Goal: Check status: Check status

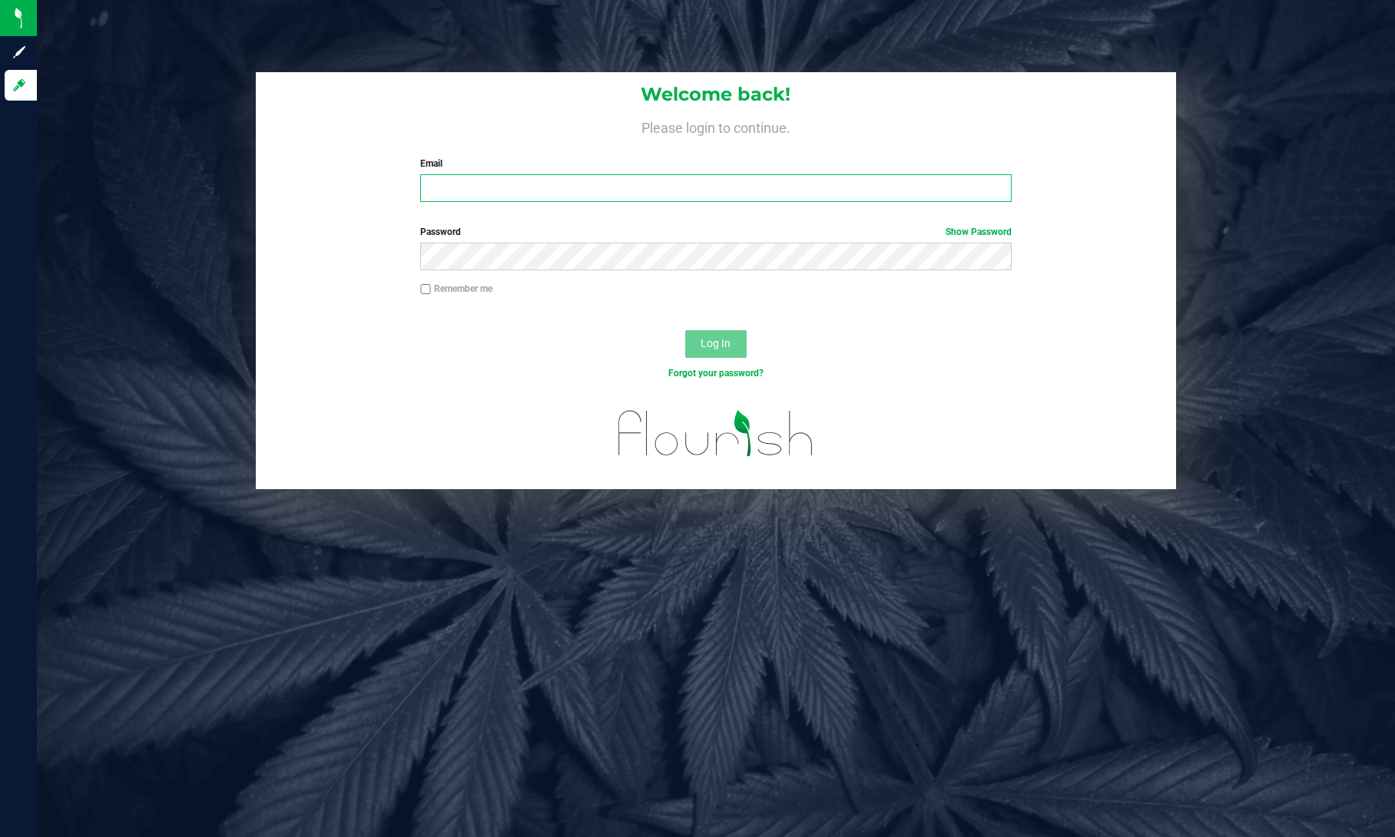
click at [879, 184] on input "Email" at bounding box center [715, 188] width 591 height 28
type input "[PERSON_NAME][EMAIL_ADDRESS][PERSON_NAME][DOMAIN_NAME]"
click at [685, 330] on button "Log In" at bounding box center [715, 344] width 61 height 28
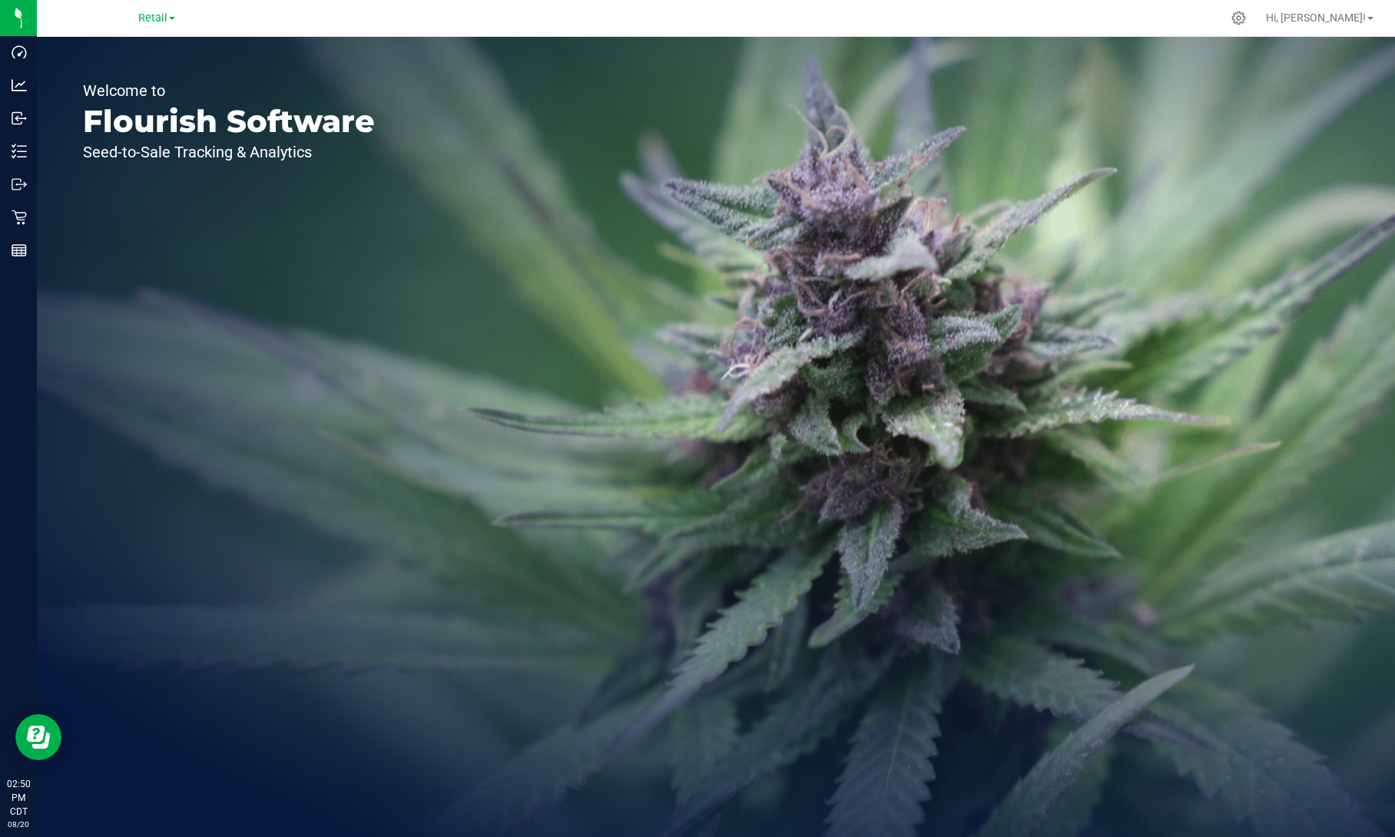
click at [169, 20] on link "Retail" at bounding box center [156, 17] width 37 height 15
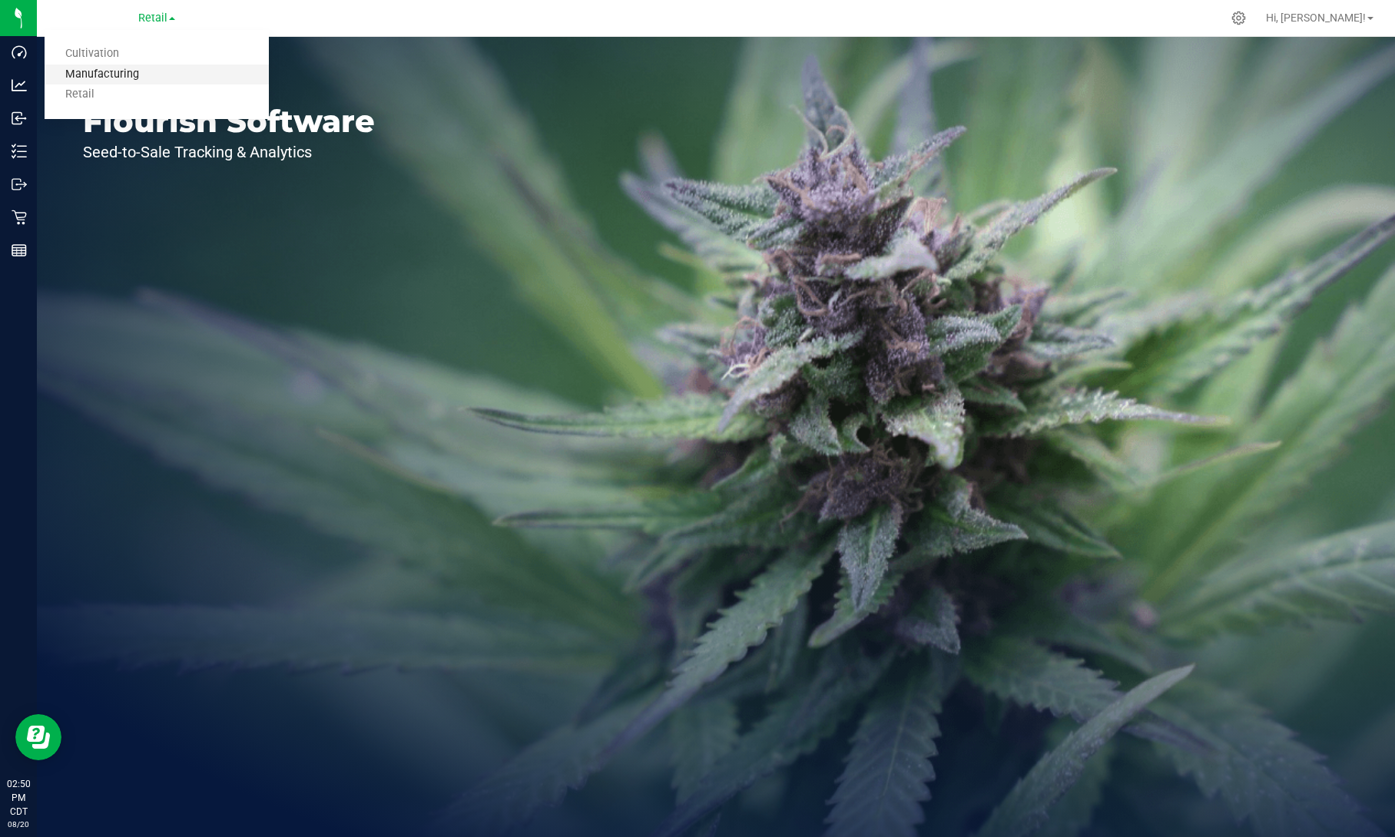
click at [98, 65] on link "Manufacturing" at bounding box center [157, 75] width 224 height 21
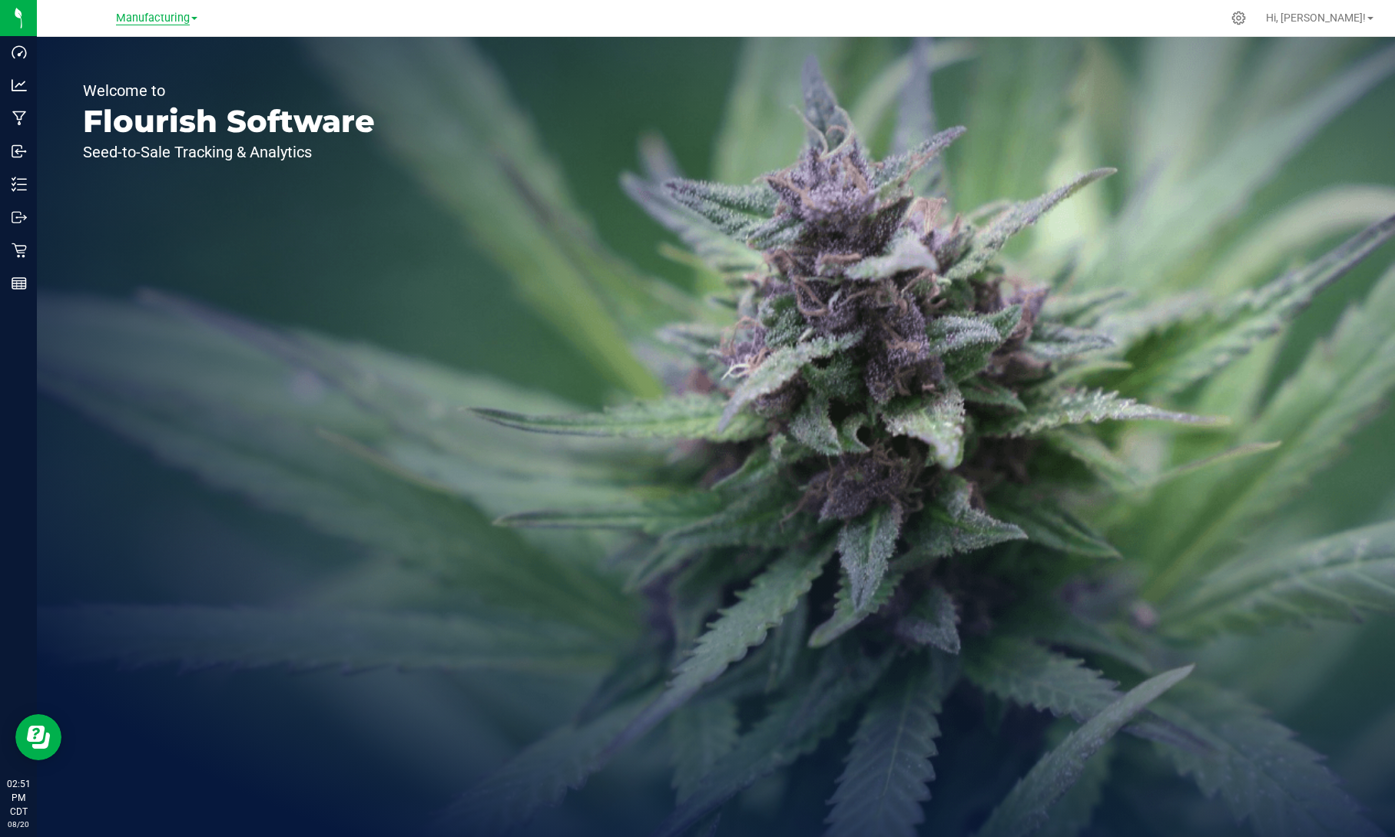
click at [181, 22] on span "Manufacturing" at bounding box center [153, 19] width 74 height 14
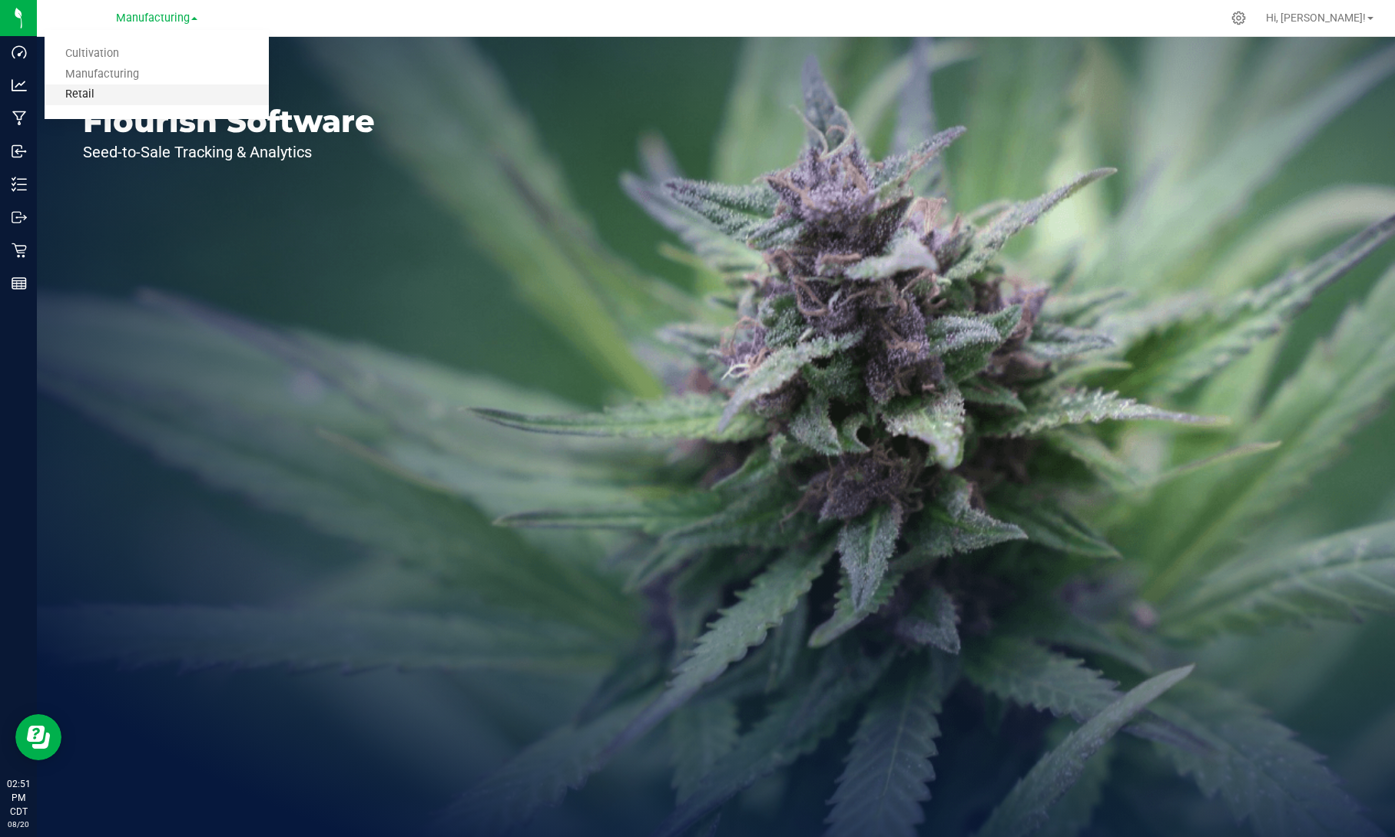
click at [143, 88] on link "Retail" at bounding box center [157, 94] width 224 height 21
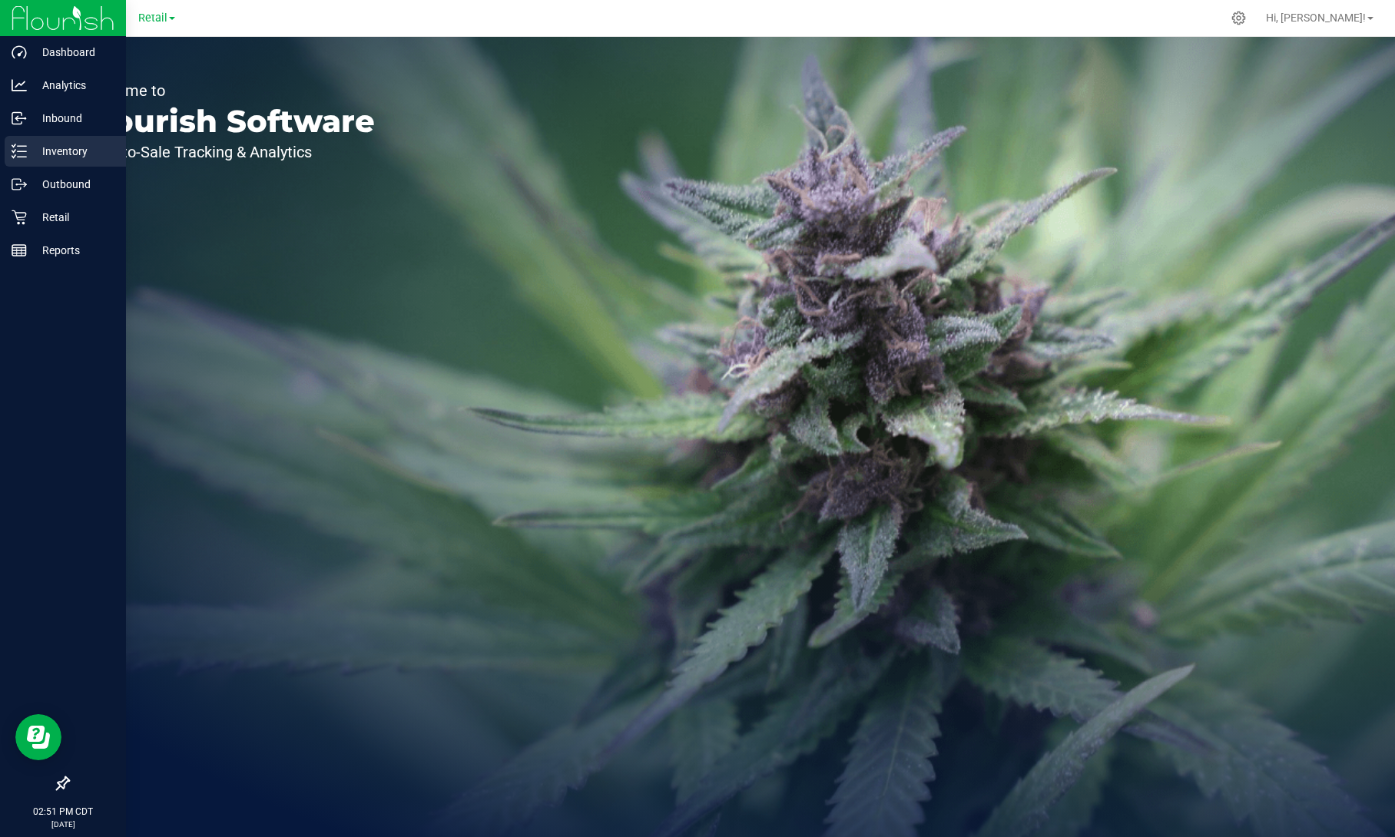
click at [28, 154] on p "Inventory" at bounding box center [73, 151] width 92 height 18
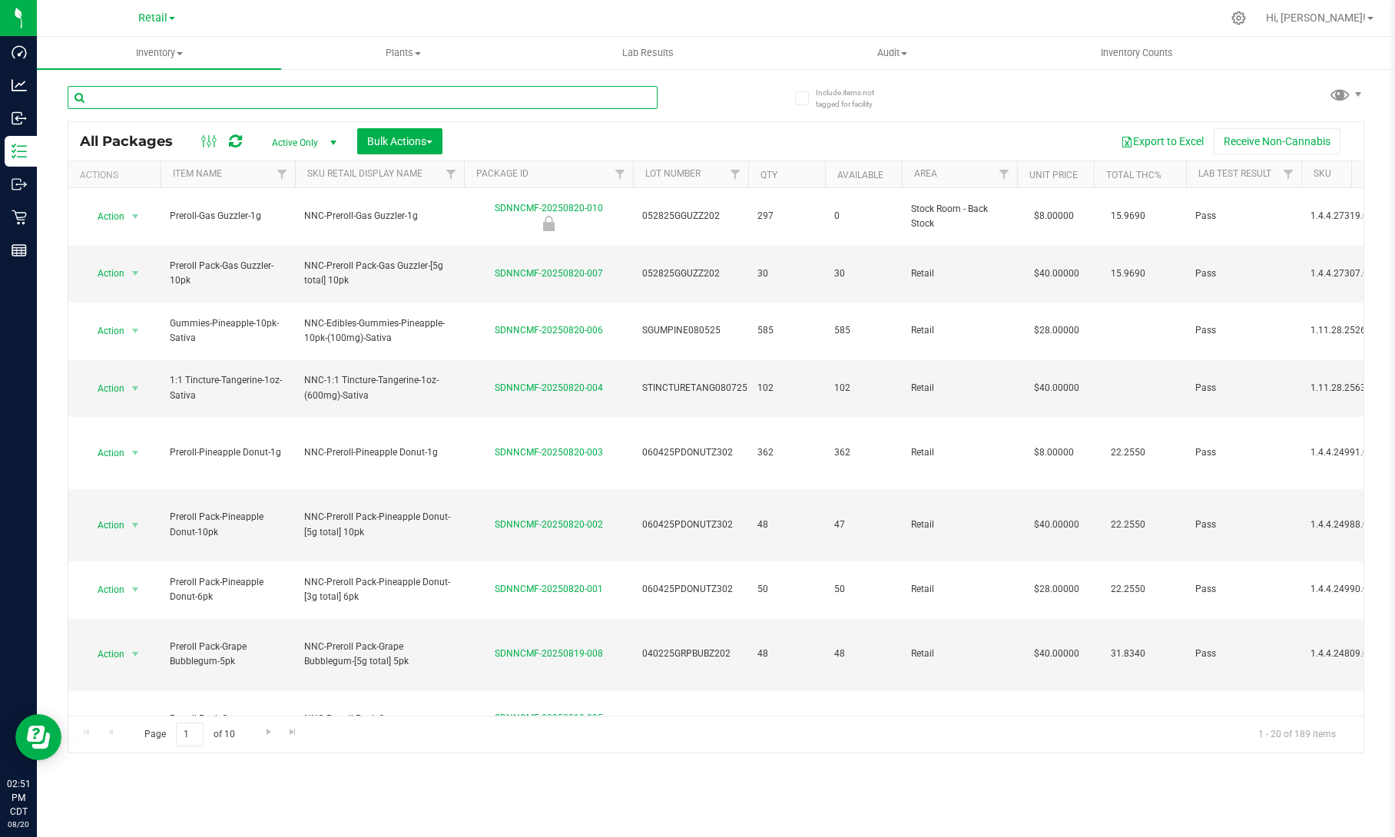
click at [293, 98] on input "text" at bounding box center [363, 97] width 590 height 23
paste input "083023BUFBRT101"
type input "083023BUFBRT101"
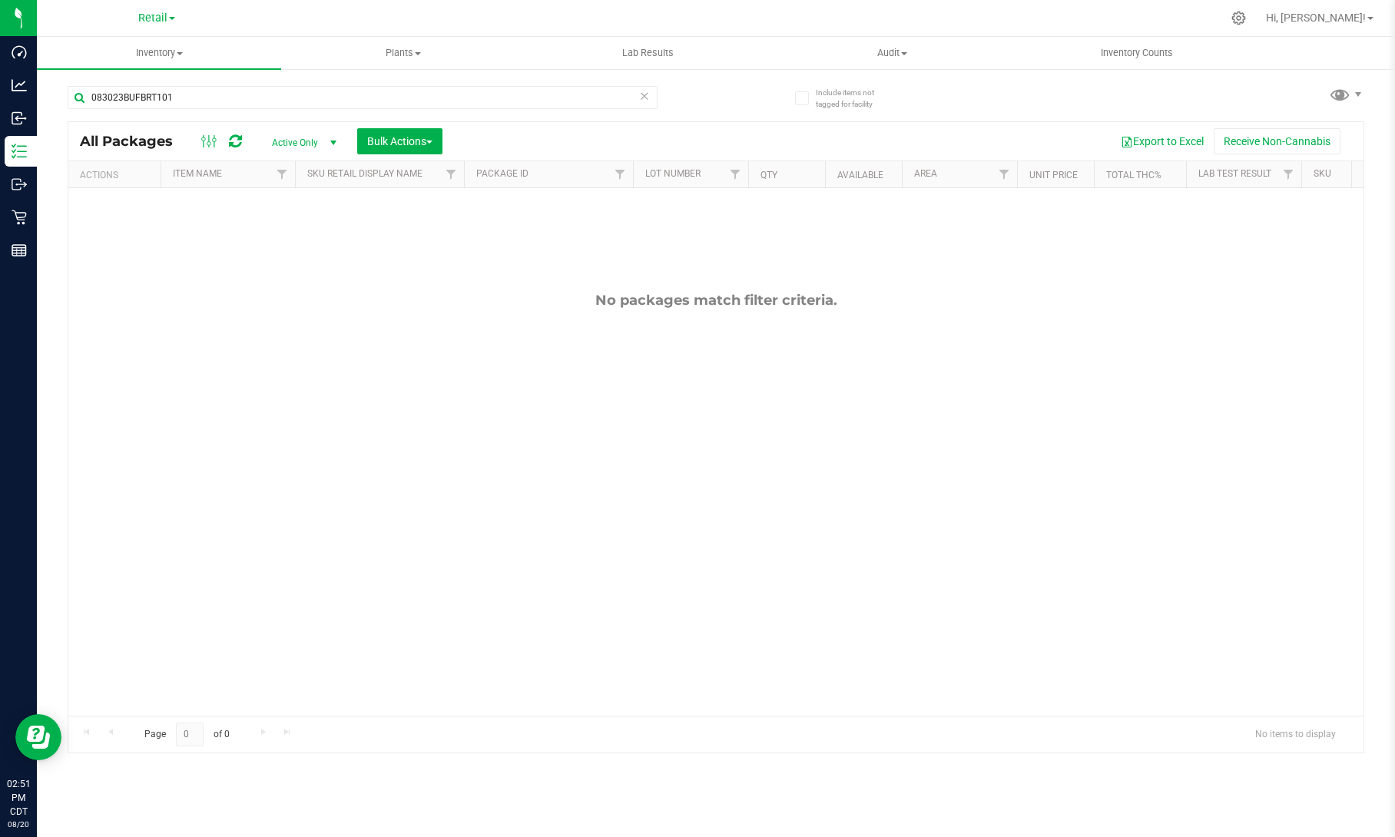
click at [321, 139] on span "Active Only" at bounding box center [301, 143] width 84 height 22
click at [300, 233] on li "All" at bounding box center [300, 236] width 83 height 23
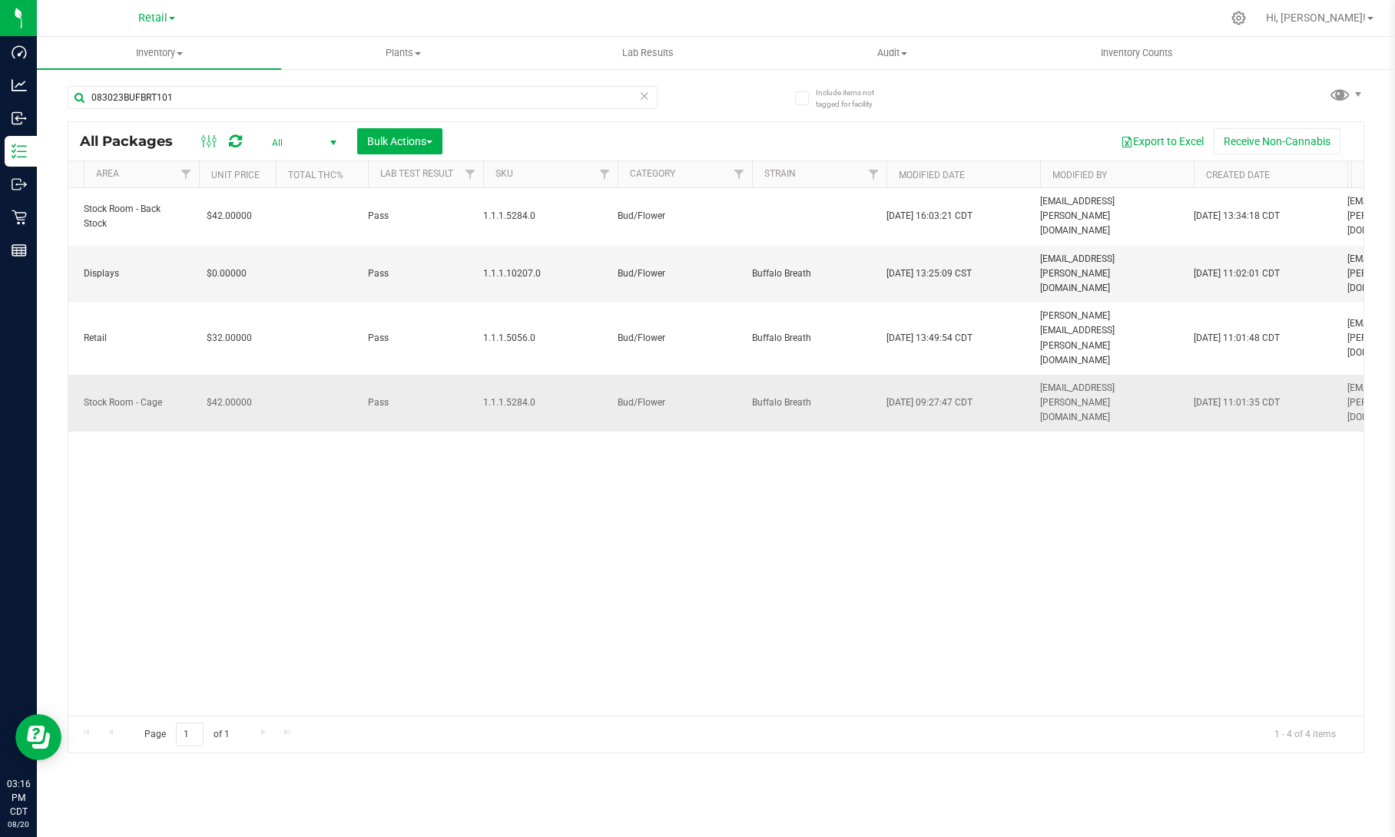
scroll to position [0, 827]
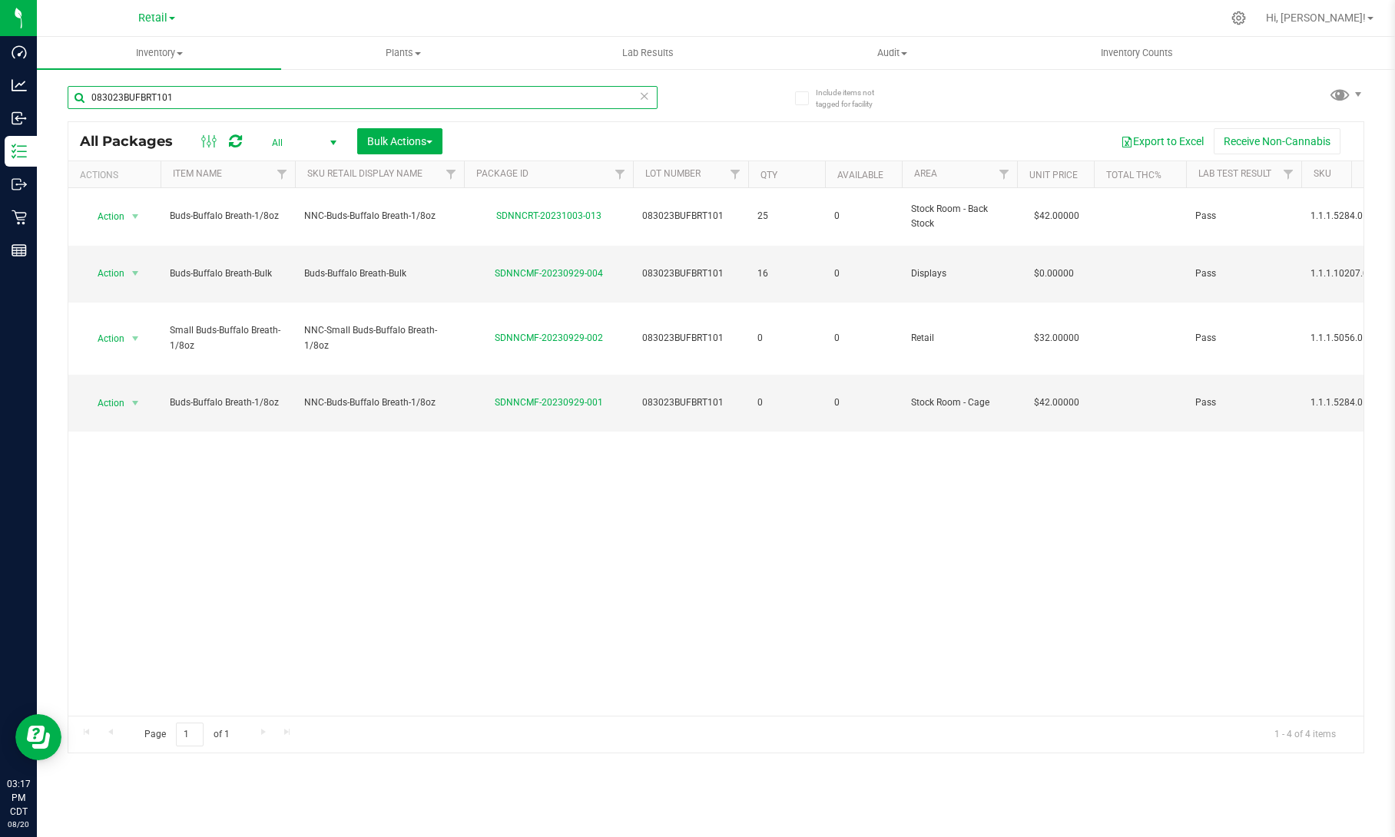
click at [382, 103] on input "083023BUFBRT101" at bounding box center [363, 97] width 590 height 23
paste input "SDNNCMF-20250711-002"
type input "SDNNCMF-20250711-002"
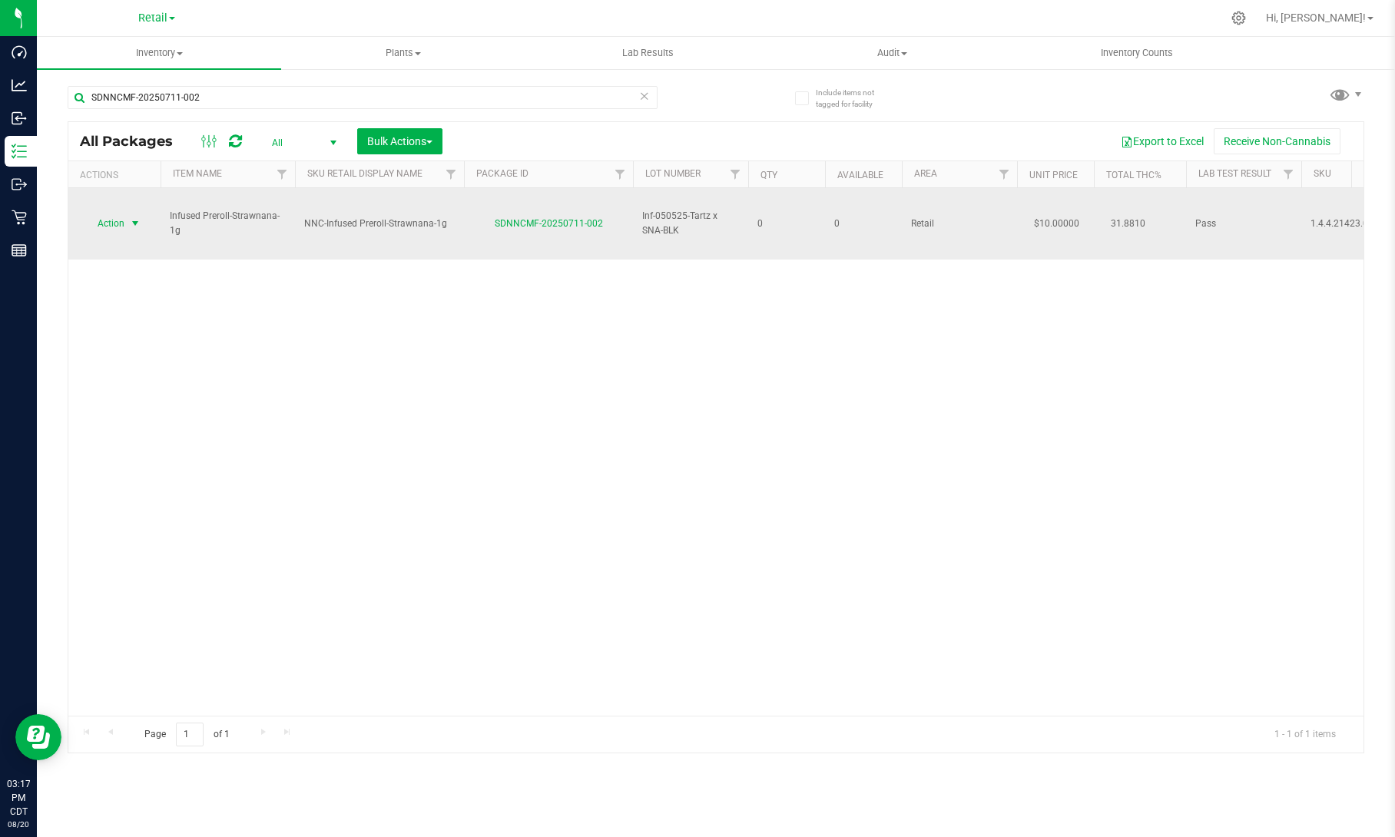
click at [137, 217] on span "select" at bounding box center [135, 223] width 12 height 12
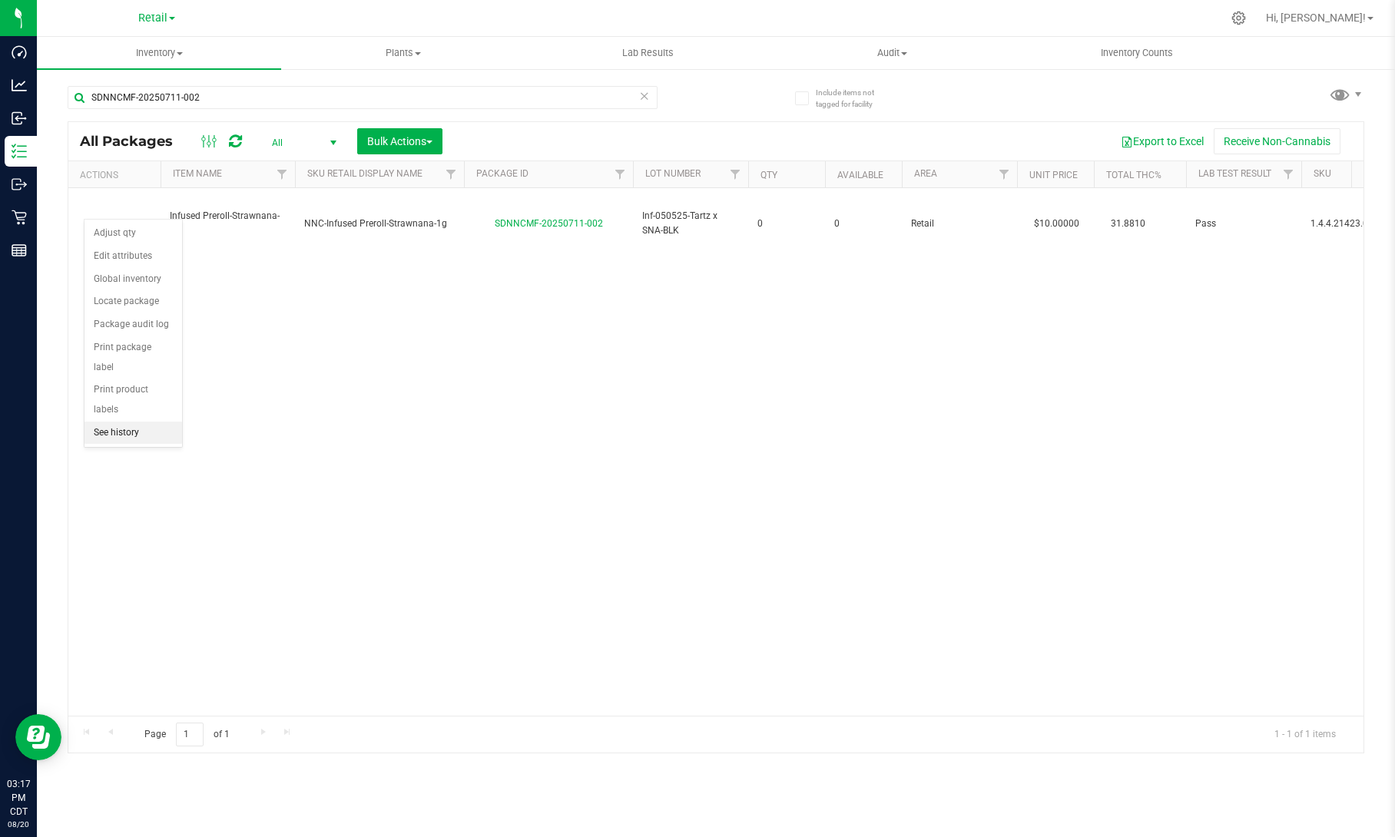
click at [105, 422] on li "See history" at bounding box center [133, 433] width 98 height 23
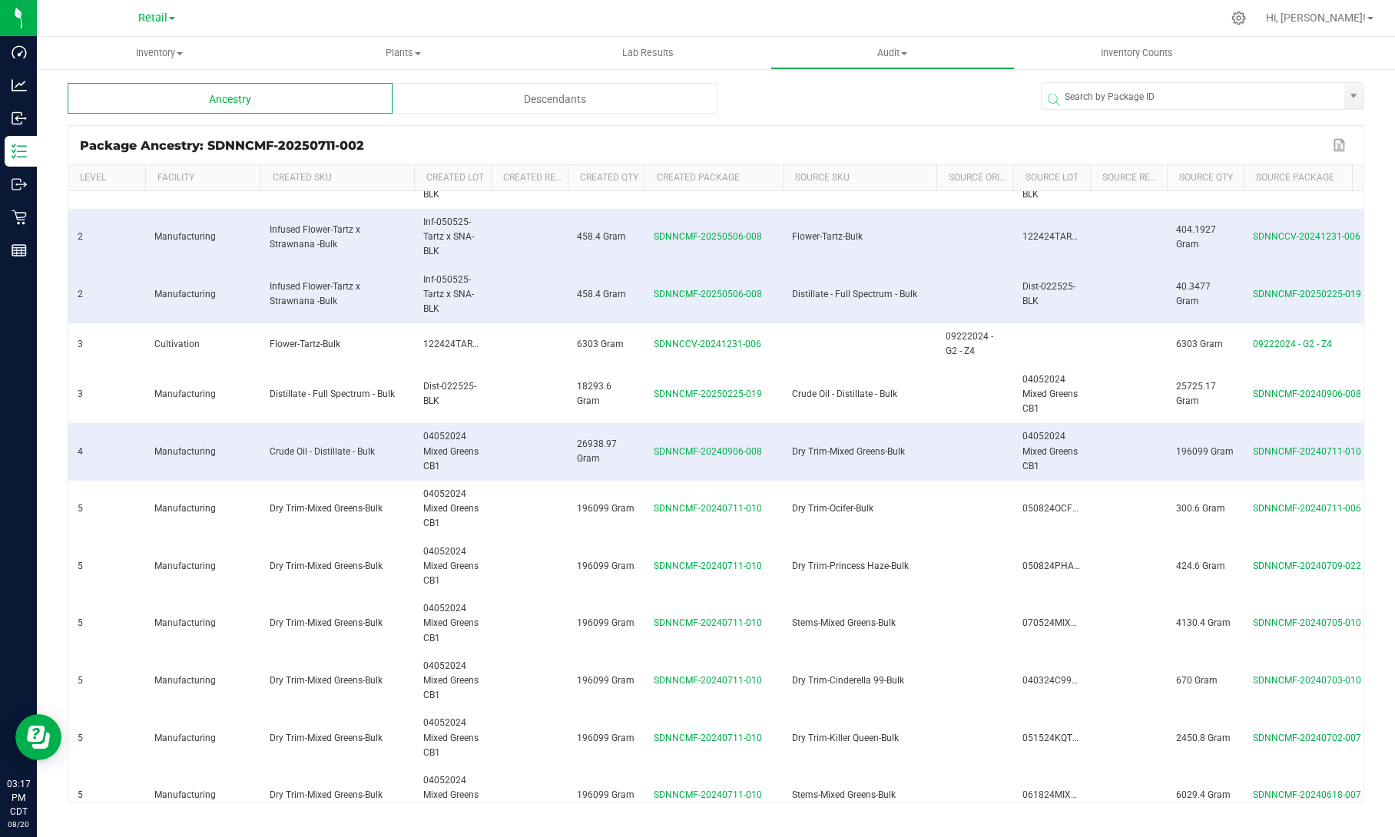
scroll to position [76, 0]
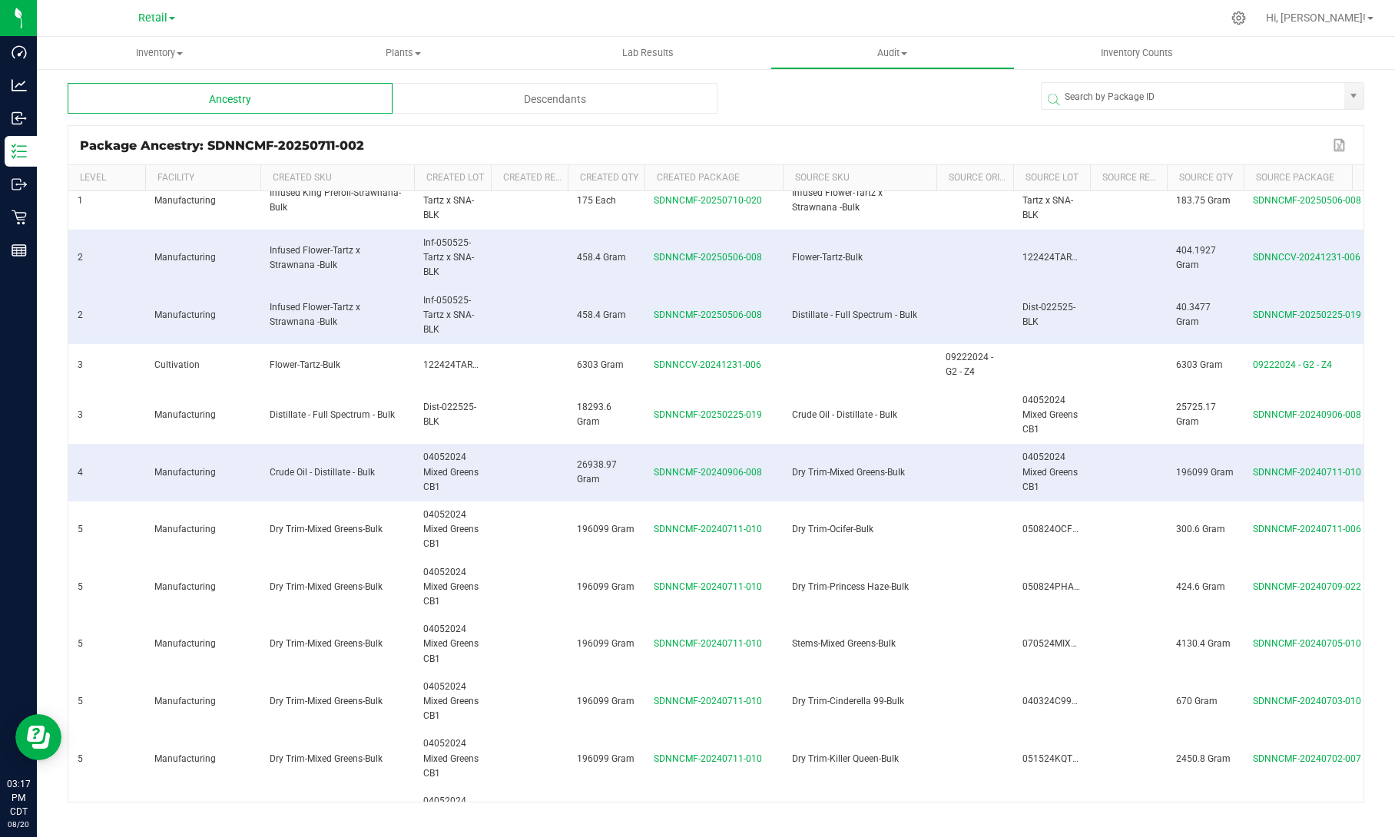
click at [590, 100] on div "Descendants" at bounding box center [554, 98] width 325 height 31
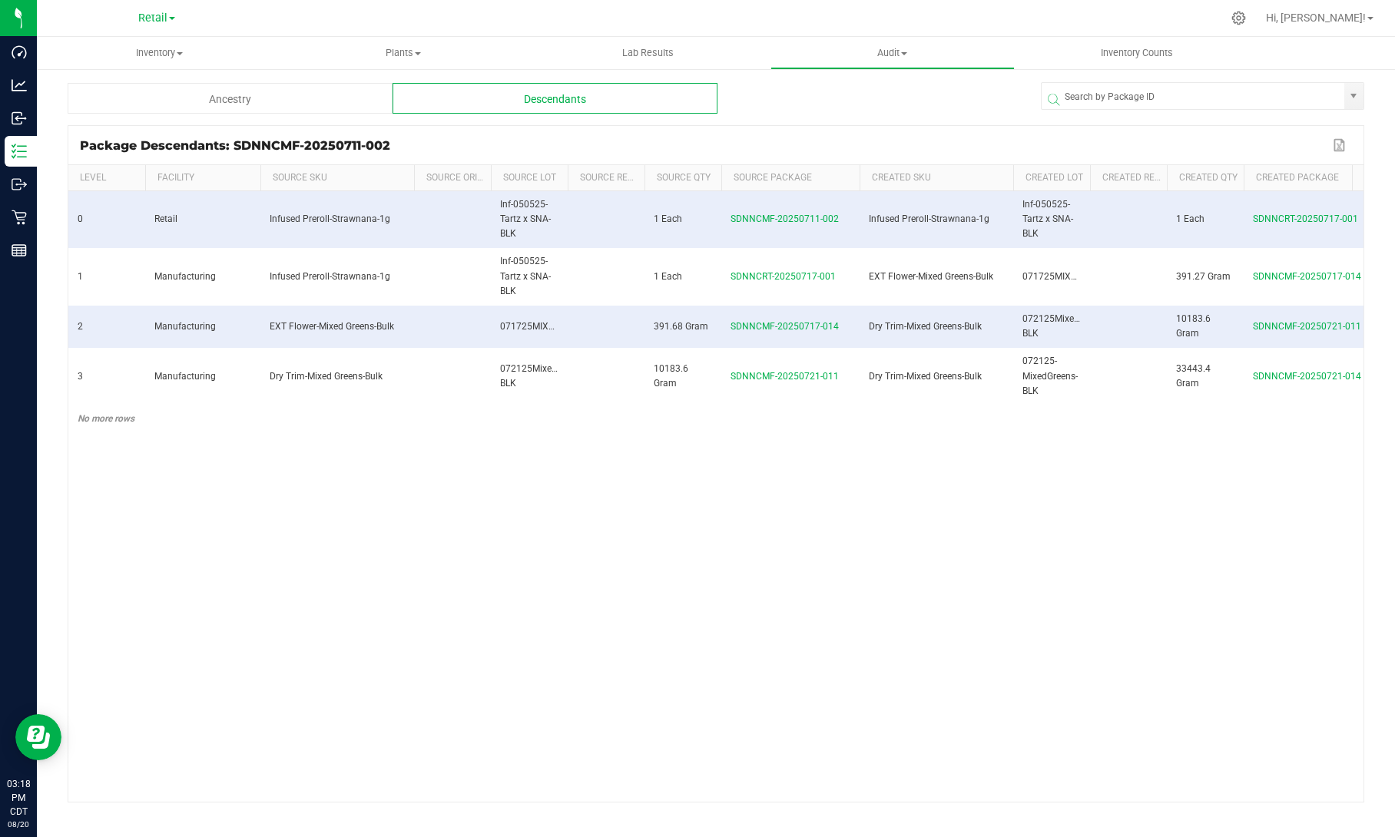
click at [169, 20] on link "Retail" at bounding box center [156, 17] width 37 height 15
click at [123, 75] on link "Manufacturing" at bounding box center [157, 75] width 224 height 21
click at [153, 52] on span "Inventory" at bounding box center [159, 53] width 244 height 14
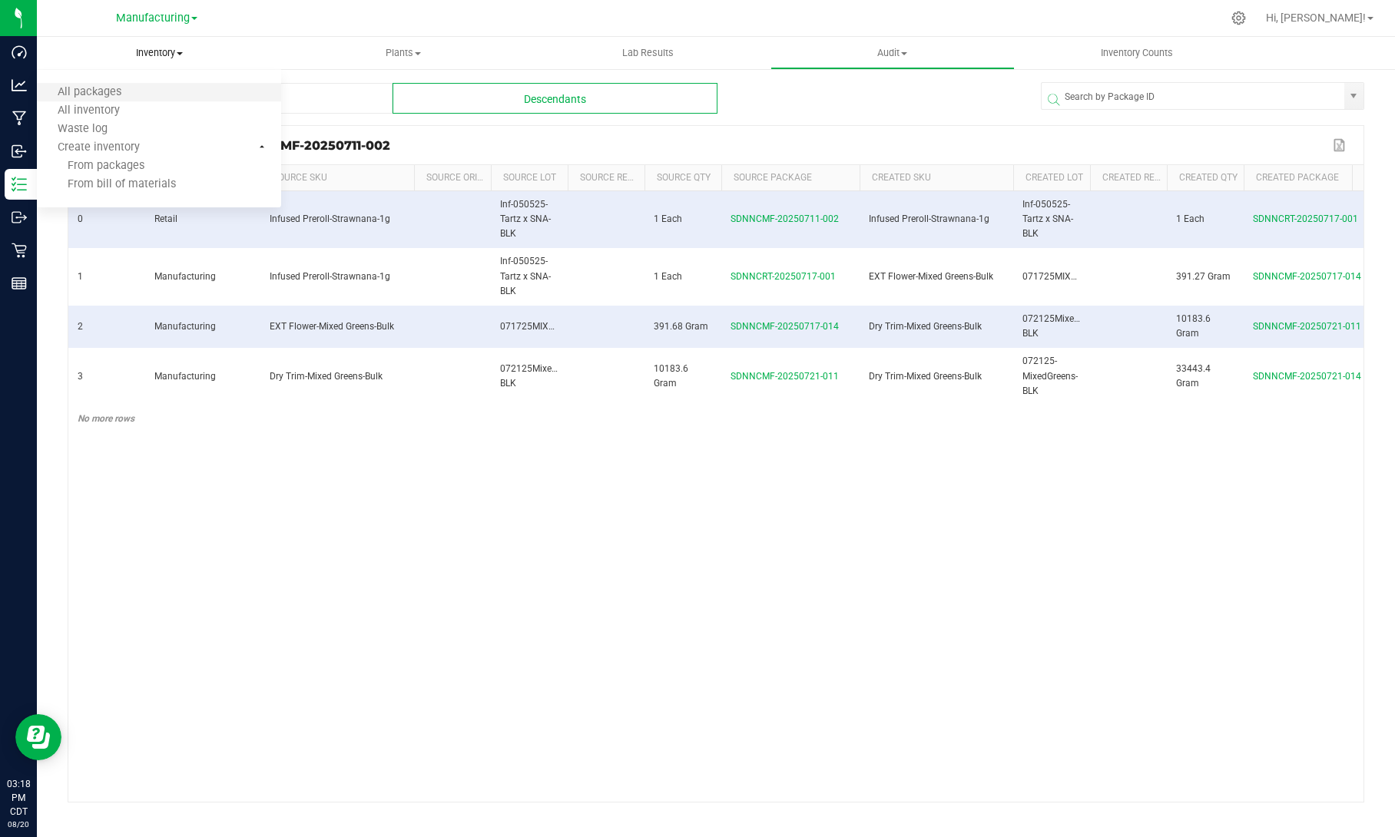
click at [112, 85] on li "All packages" at bounding box center [159, 93] width 244 height 18
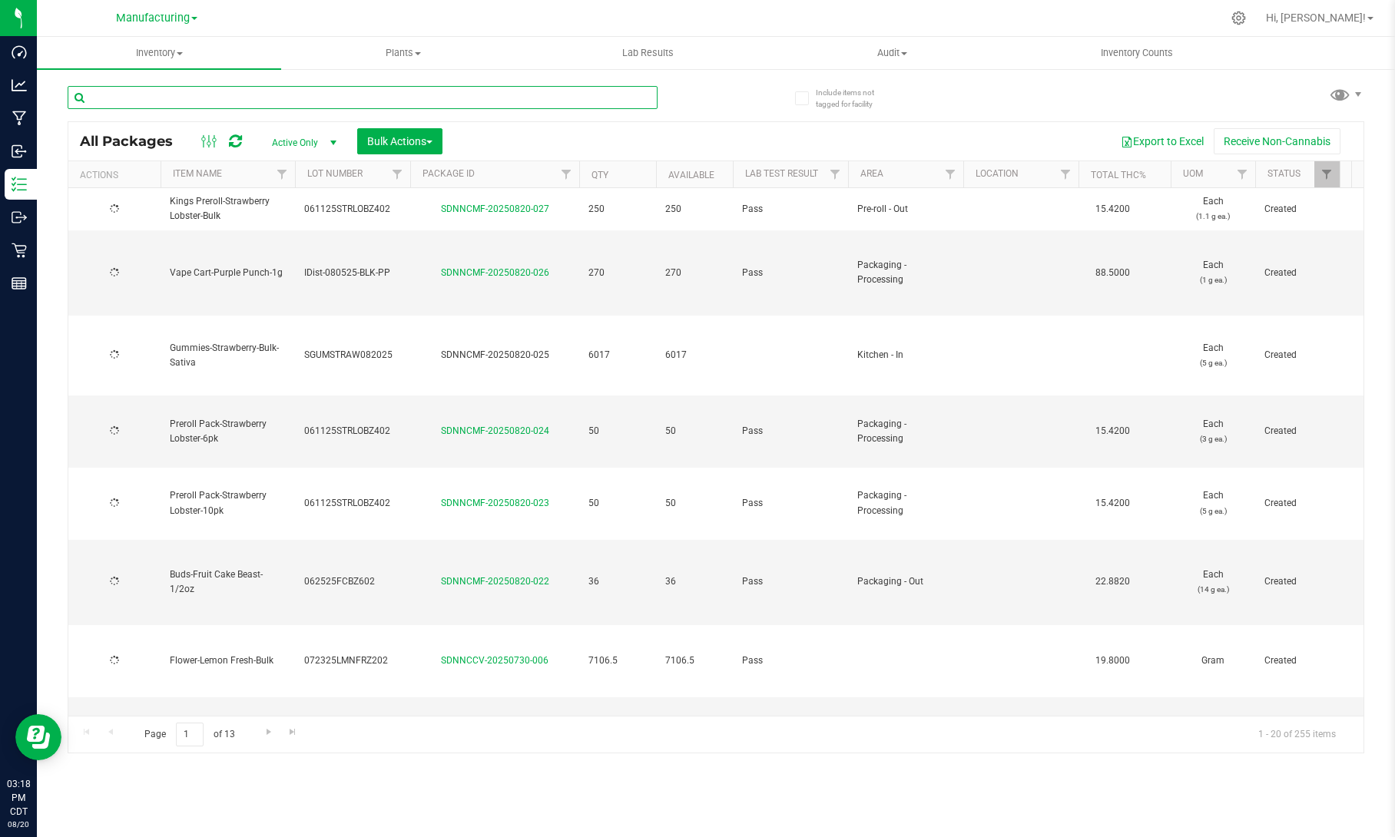
click at [220, 100] on input "text" at bounding box center [363, 97] width 590 height 23
paste input "SDNNCMF-20240821-004"
type input "SDNNCMF-20240821-004"
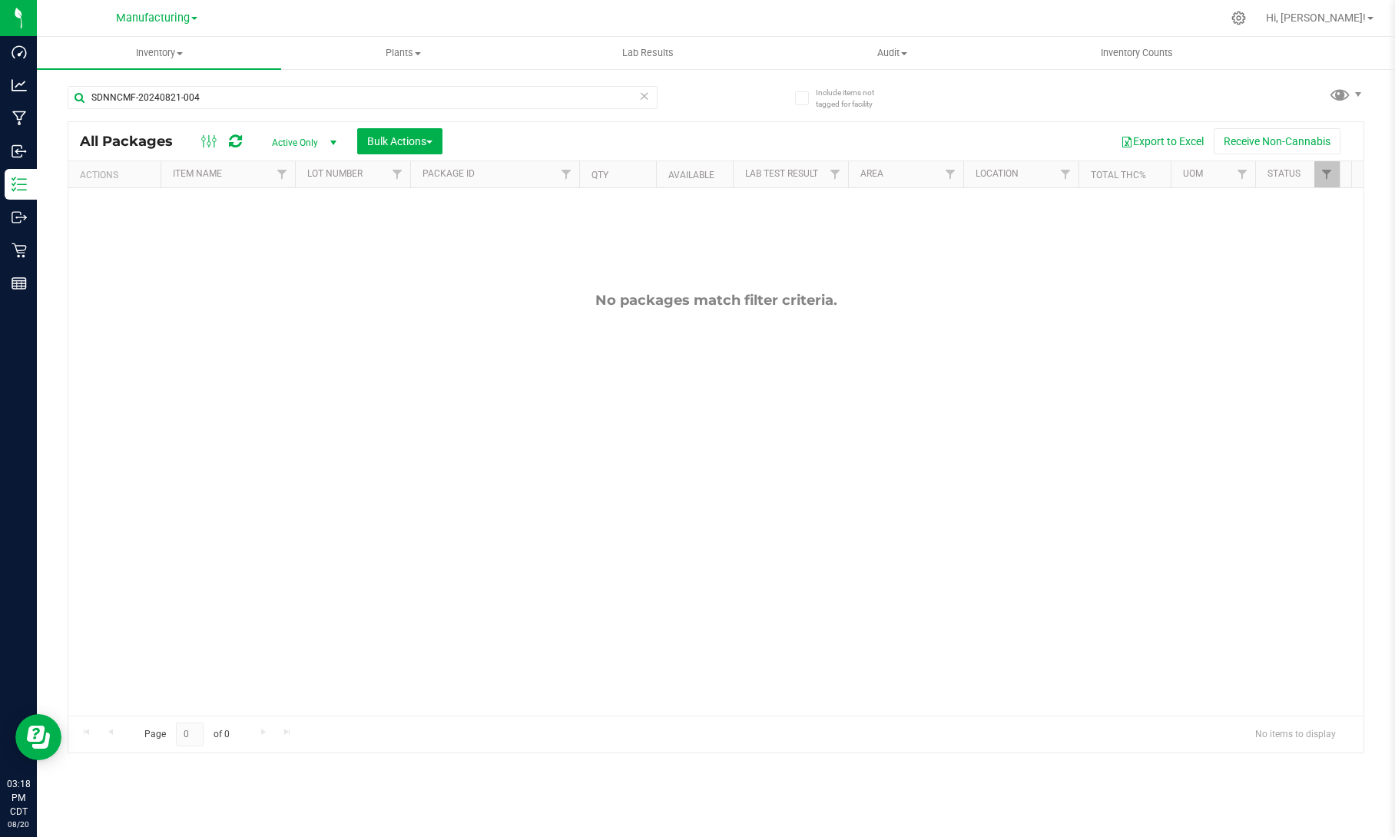
click at [321, 141] on span "Active Only" at bounding box center [301, 143] width 84 height 22
click at [293, 238] on li "All" at bounding box center [300, 236] width 83 height 23
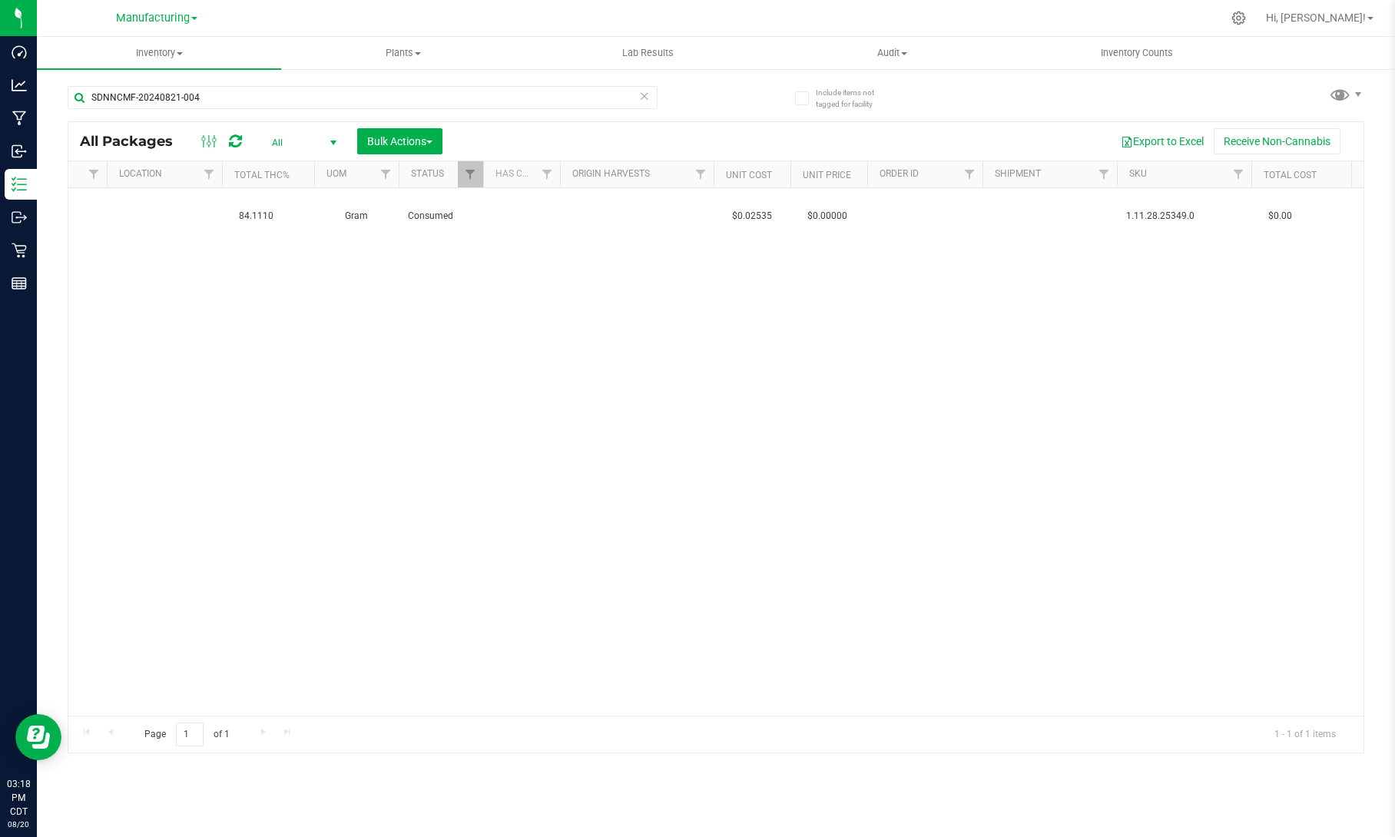
scroll to position [0, 902]
